Goal: Navigation & Orientation: Find specific page/section

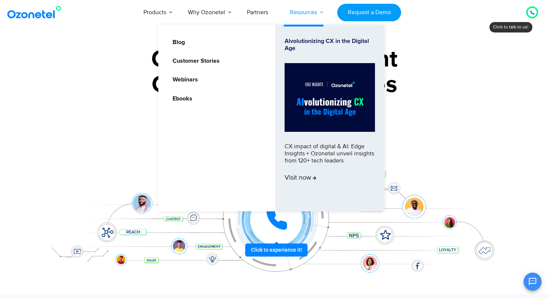
click at [309, 11] on link "Resources" at bounding box center [303, 12] width 49 height 25
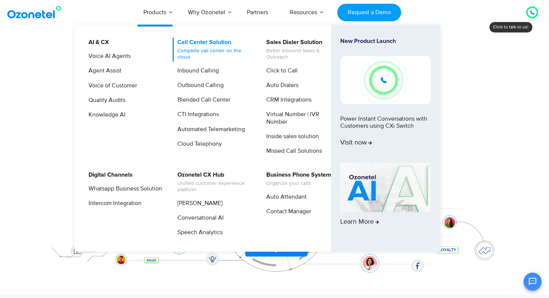
click at [202, 41] on link "Call Center Solution Complete call center on the cloud" at bounding box center [212, 50] width 80 height 24
